Goal: Task Accomplishment & Management: Complete application form

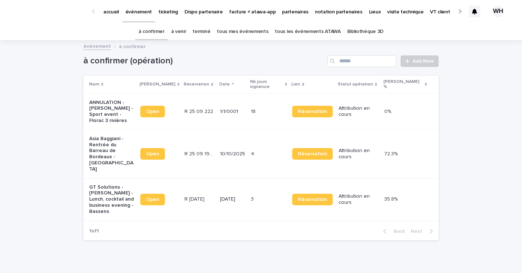
click at [455, 12] on div at bounding box center [459, 11] width 12 height 22
click at [450, 9] on p "Mon profil" at bounding box center [461, 7] width 23 height 15
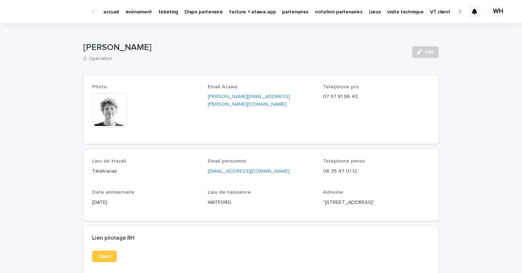
click at [457, 10] on div at bounding box center [459, 11] width 12 height 22
click at [458, 13] on div at bounding box center [459, 11] width 5 height 5
click at [382, 16] on link "Récupération WE / jour férié" at bounding box center [417, 11] width 71 height 22
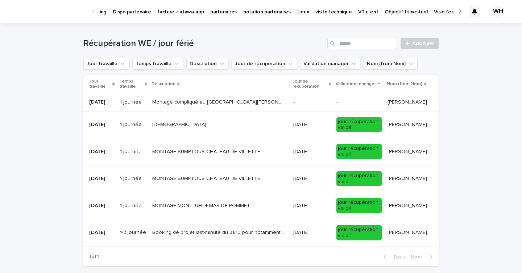
scroll to position [0, 73]
click at [415, 40] on link "Add New" at bounding box center [419, 44] width 38 height 12
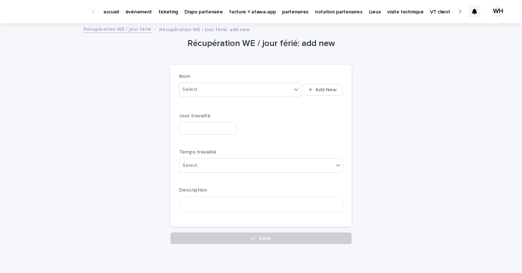
scroll to position [0, 73]
click at [272, 91] on div "Select..." at bounding box center [235, 90] width 112 height 12
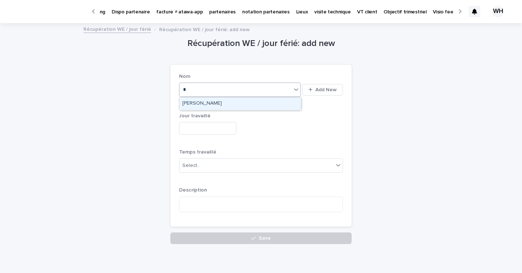
type input "**"
click at [262, 102] on div "[PERSON_NAME]" at bounding box center [239, 103] width 121 height 13
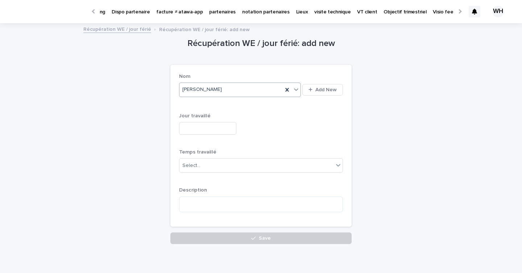
click at [213, 125] on input "text" at bounding box center [207, 128] width 57 height 13
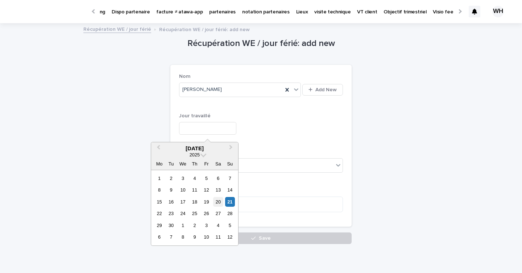
click at [219, 202] on div "20" at bounding box center [218, 202] width 10 height 10
type input "**********"
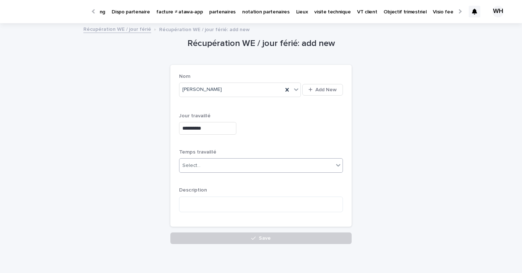
click at [237, 166] on div "Select..." at bounding box center [256, 166] width 154 height 12
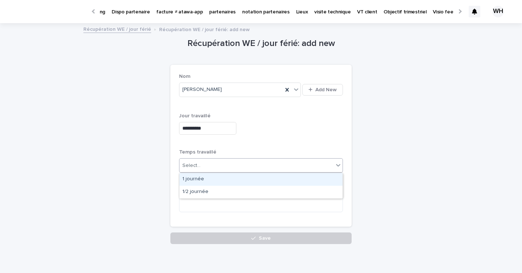
click at [231, 182] on div "1 journée" at bounding box center [260, 179] width 163 height 13
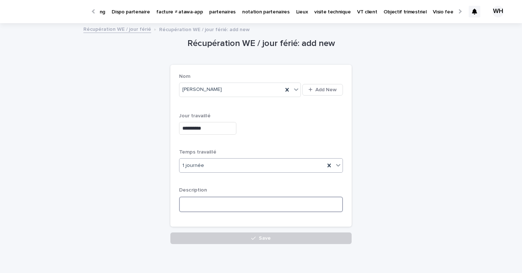
click at [227, 198] on textarea at bounding box center [261, 205] width 164 height 16
click at [223, 203] on textarea at bounding box center [261, 205] width 164 height 16
paste textarea "**********"
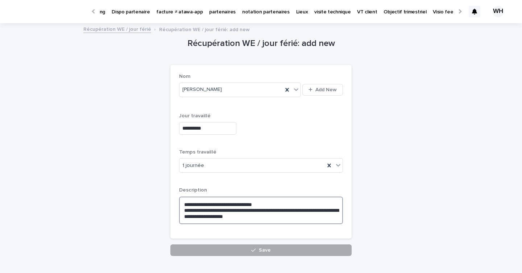
type textarea "**********"
click at [266, 249] on span "Save" at bounding box center [265, 250] width 12 height 5
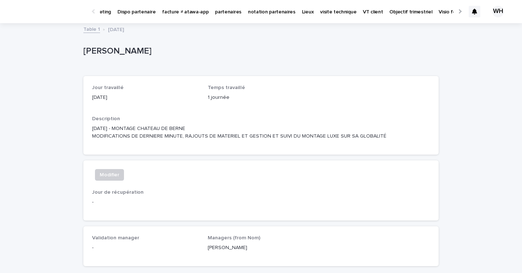
scroll to position [0, 73]
click at [95, 5] on div at bounding box center [94, 11] width 12 height 22
click at [136, 12] on p "événement" at bounding box center [138, 7] width 26 height 15
